Goal: Transaction & Acquisition: Purchase product/service

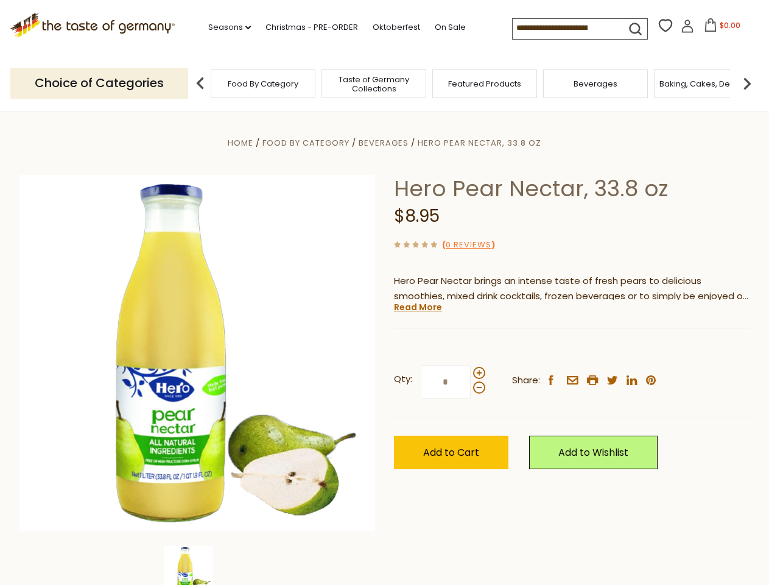
click at [384, 292] on div "Home Food By Category [GEOGRAPHIC_DATA] Hero Pear Nectar, 33.8 oz Hero Pear Nec…" at bounding box center [384, 369] width 749 height 469
click at [225, 27] on link "Seasons dropdown_arrow" at bounding box center [229, 27] width 43 height 13
click at [565, 28] on input at bounding box center [564, 27] width 103 height 17
click at [720, 29] on span "$0.00" at bounding box center [730, 25] width 21 height 10
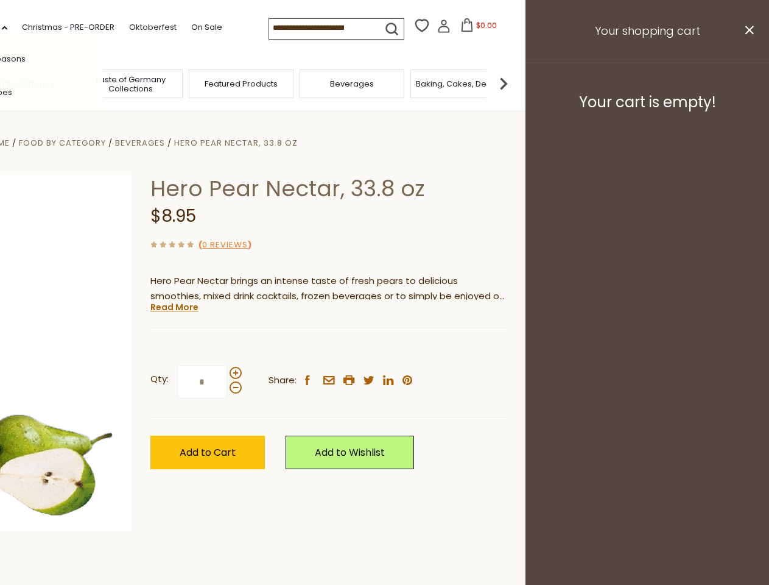
click at [103, 83] on div "All Seasons Recipes Game Day [DATE] [DATE] [DATE][PERSON_NAME] [DATE] Springfes…" at bounding box center [34, 292] width 138 height 516
click at [747, 83] on footer "Your cart is empty!" at bounding box center [647, 102] width 244 height 79
click at [384, 348] on div "Qty: * Share: facebook email printer twitter linkedin pinterest" at bounding box center [328, 381] width 356 height 71
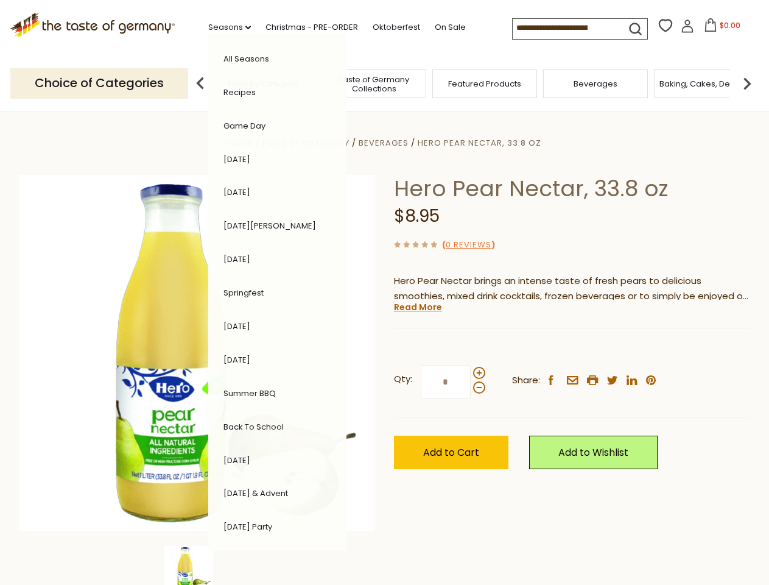
click at [197, 565] on div "Home Food By Category [GEOGRAPHIC_DATA] Hero Pear Nectar, 33.8 oz Hero Pear Nec…" at bounding box center [384, 369] width 749 height 469
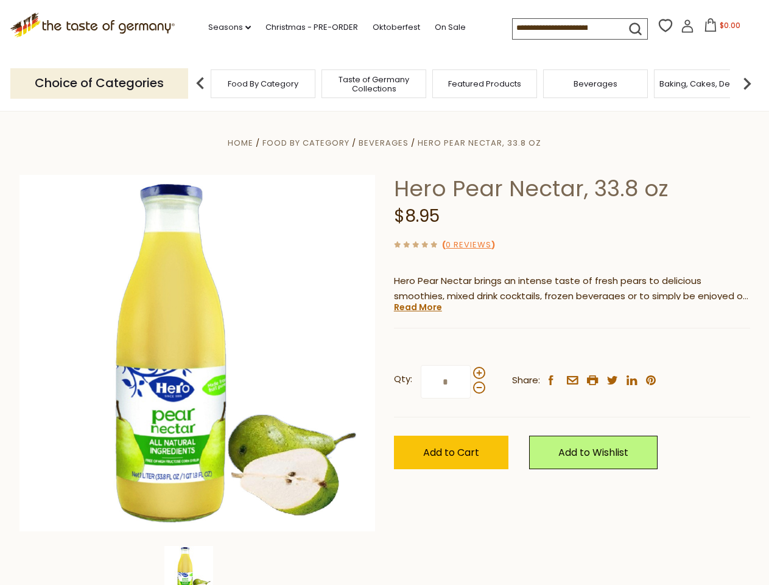
click at [197, 565] on img at bounding box center [188, 570] width 49 height 49
click at [417, 307] on link "Read More" at bounding box center [418, 307] width 48 height 12
